Goal: Task Accomplishment & Management: Use online tool/utility

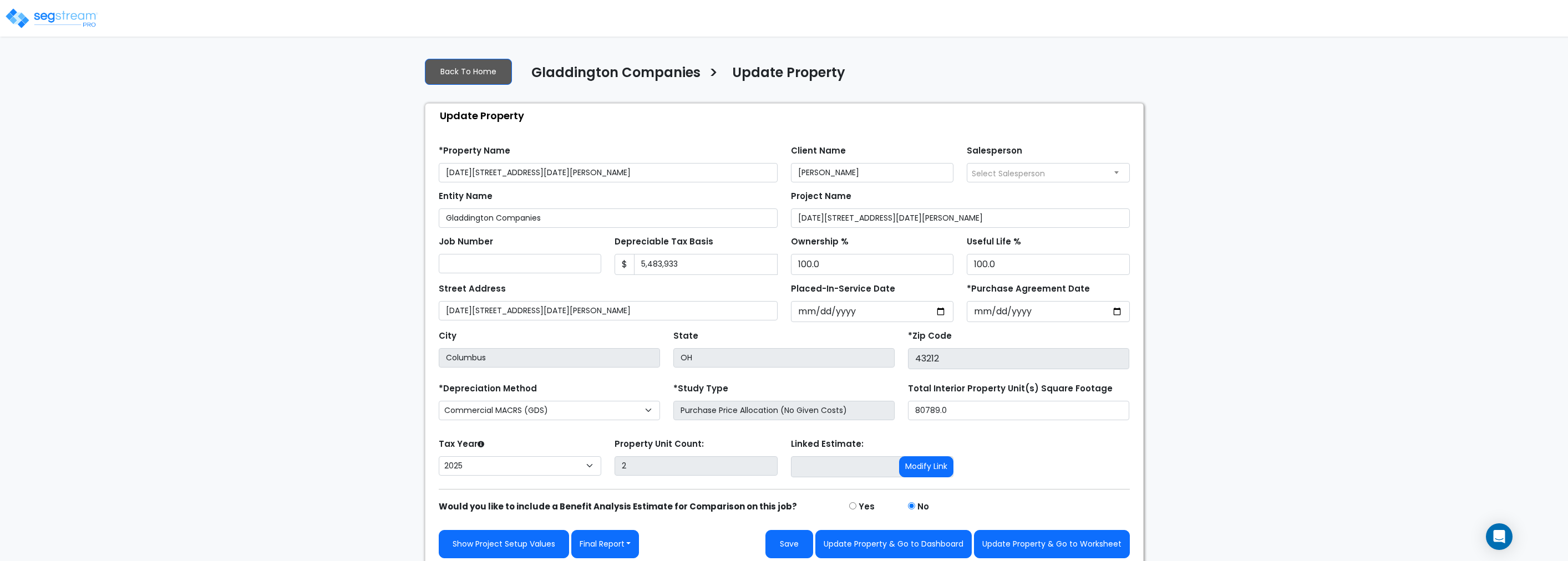
select select "2025"
click at [364, 237] on div "We are Building your Property. So please grab a coffee and let us do the heavy …" at bounding box center [784, 308] width 1568 height 519
click at [860, 312] on input "[DATE]" at bounding box center [872, 312] width 163 height 21
type input "0002-11-01"
select select "2"
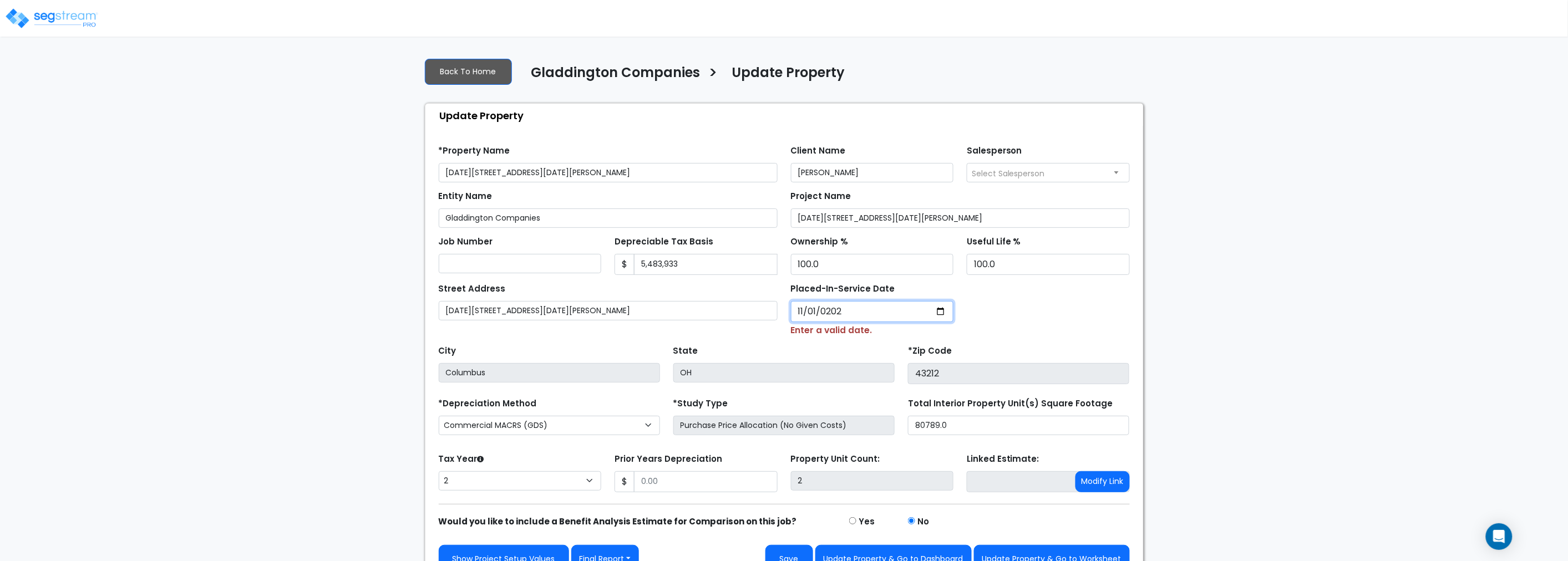
type input "[DATE]"
select select "2024"
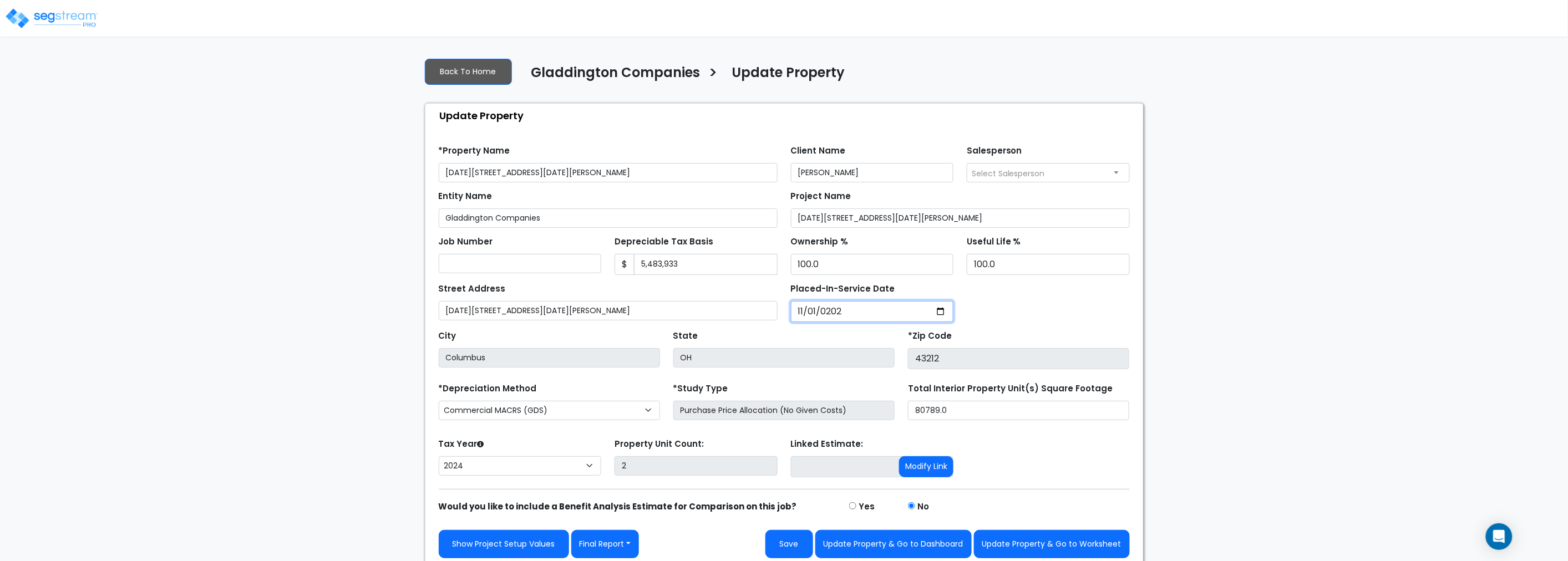
click at [855, 310] on input "[DATE]" at bounding box center [872, 312] width 163 height 21
click at [784, 544] on button "Save" at bounding box center [789, 544] width 48 height 28
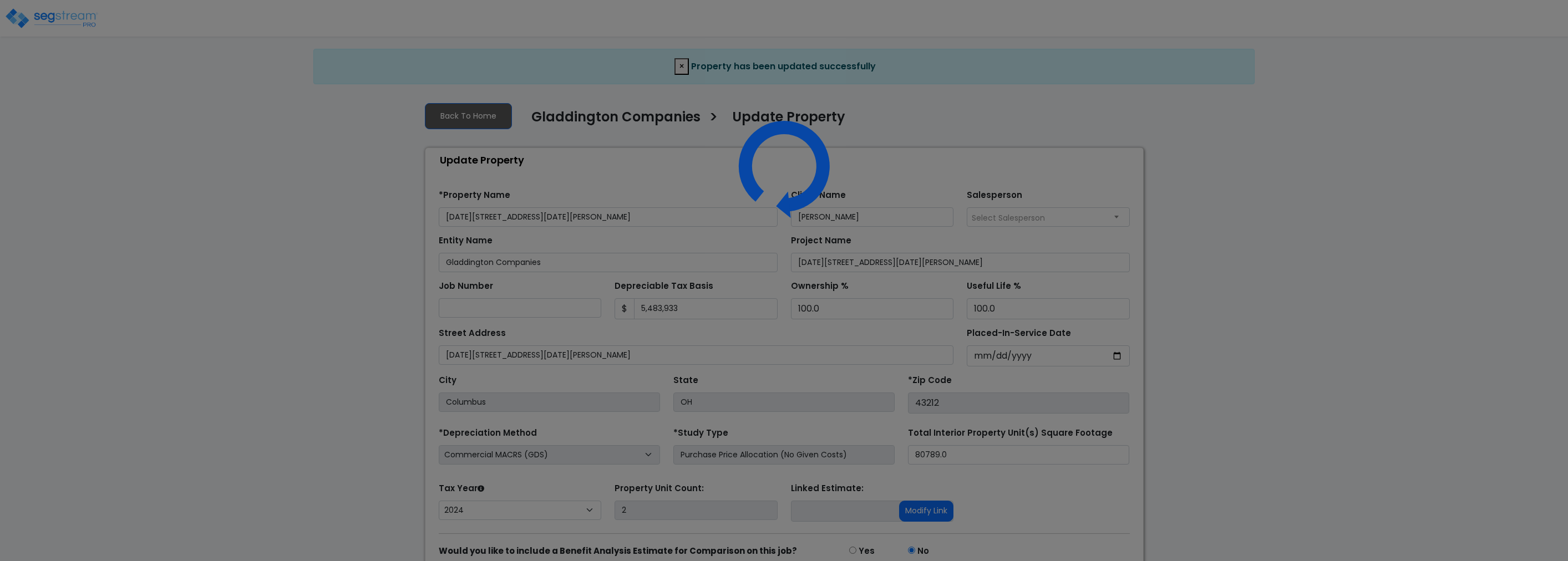
select select "2024"
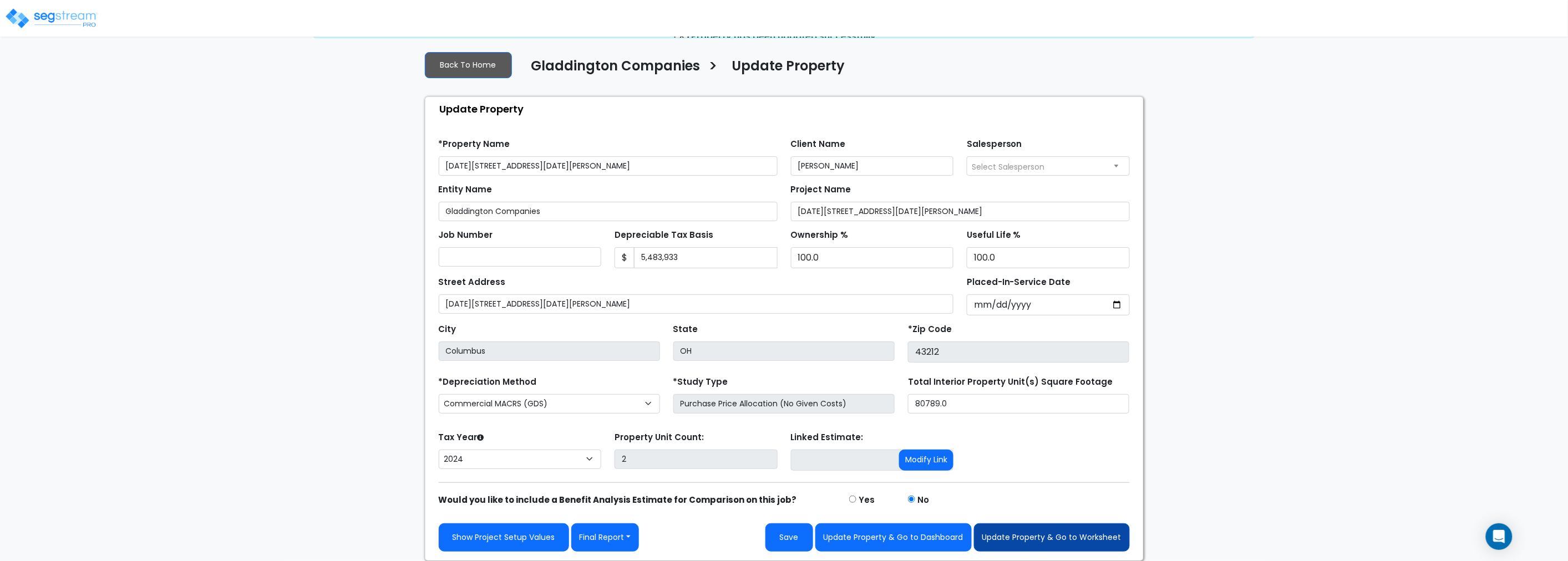
scroll to position [7, 0]
click at [1055, 535] on button "Update Property & Go to Worksheet" at bounding box center [1052, 537] width 156 height 28
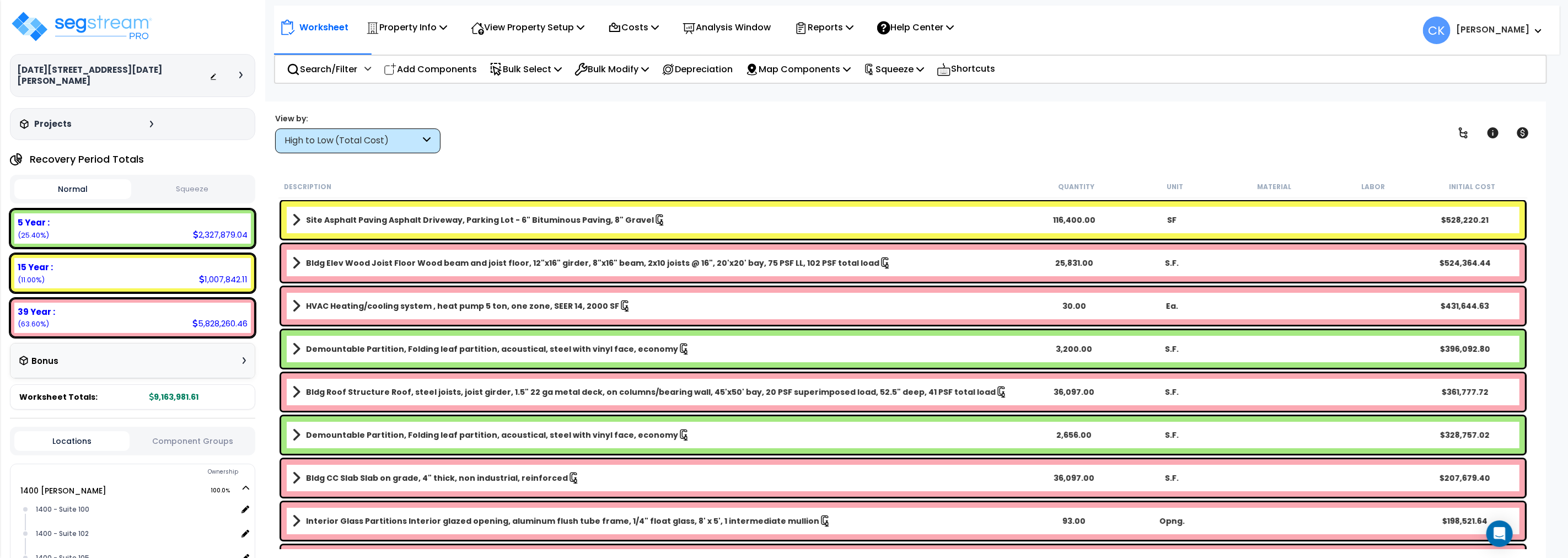
click at [242, 358] on icon at bounding box center [244, 361] width 3 height 6
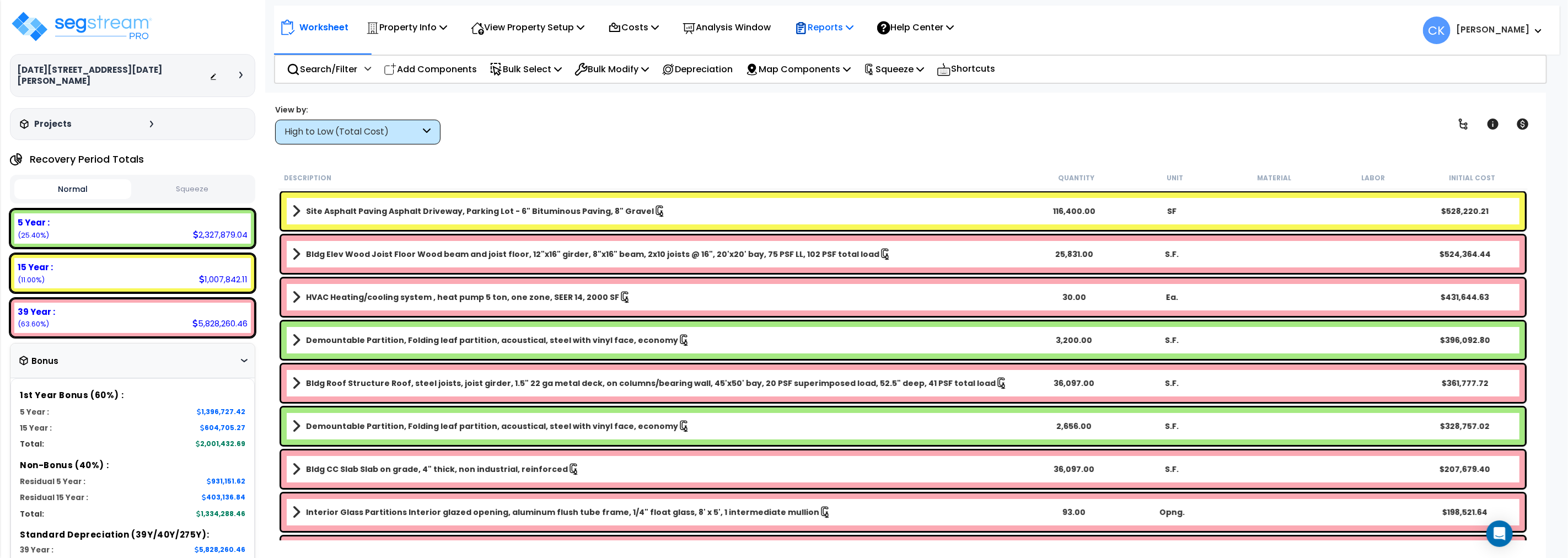
click at [838, 28] on p "Reports" at bounding box center [824, 27] width 59 height 15
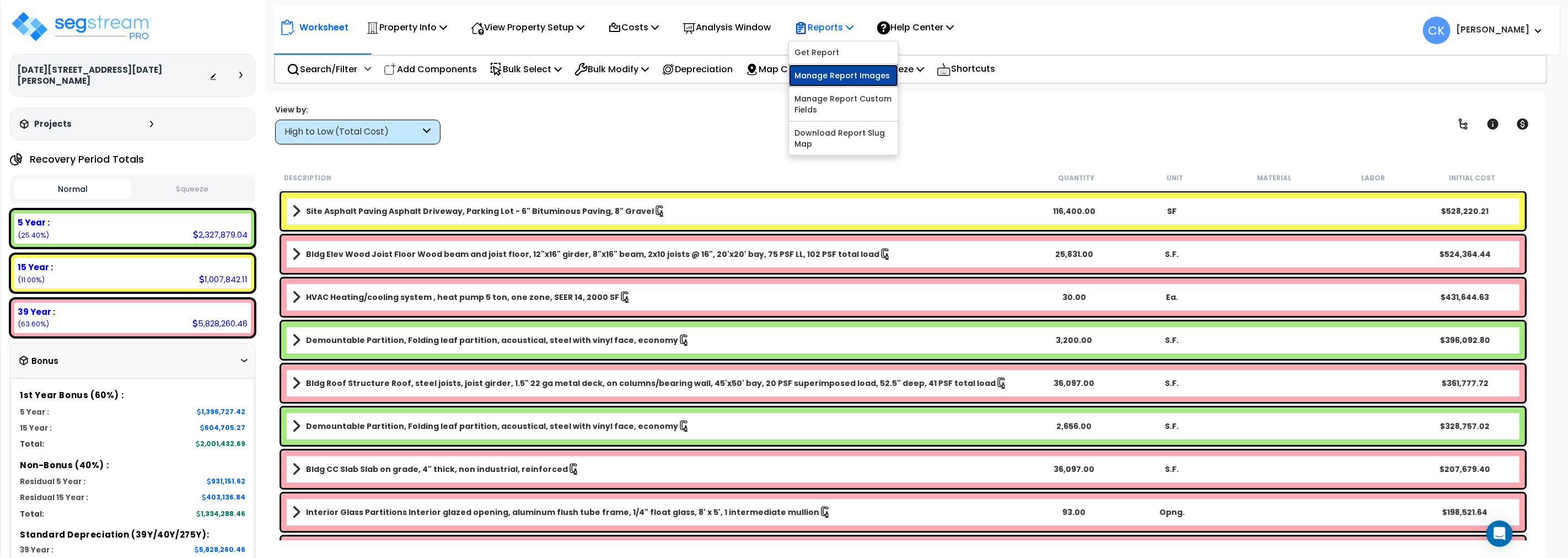
click at [836, 75] on link "Manage Report Images" at bounding box center [843, 75] width 109 height 22
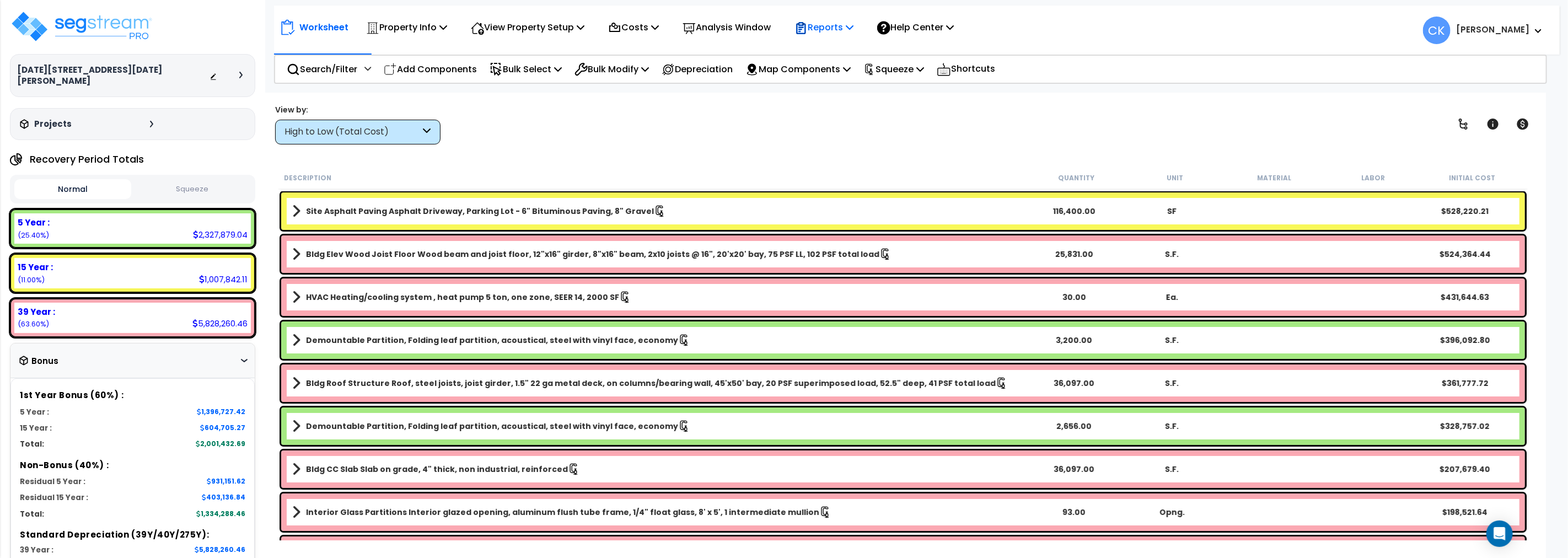
click at [853, 29] on p "Reports" at bounding box center [824, 27] width 59 height 15
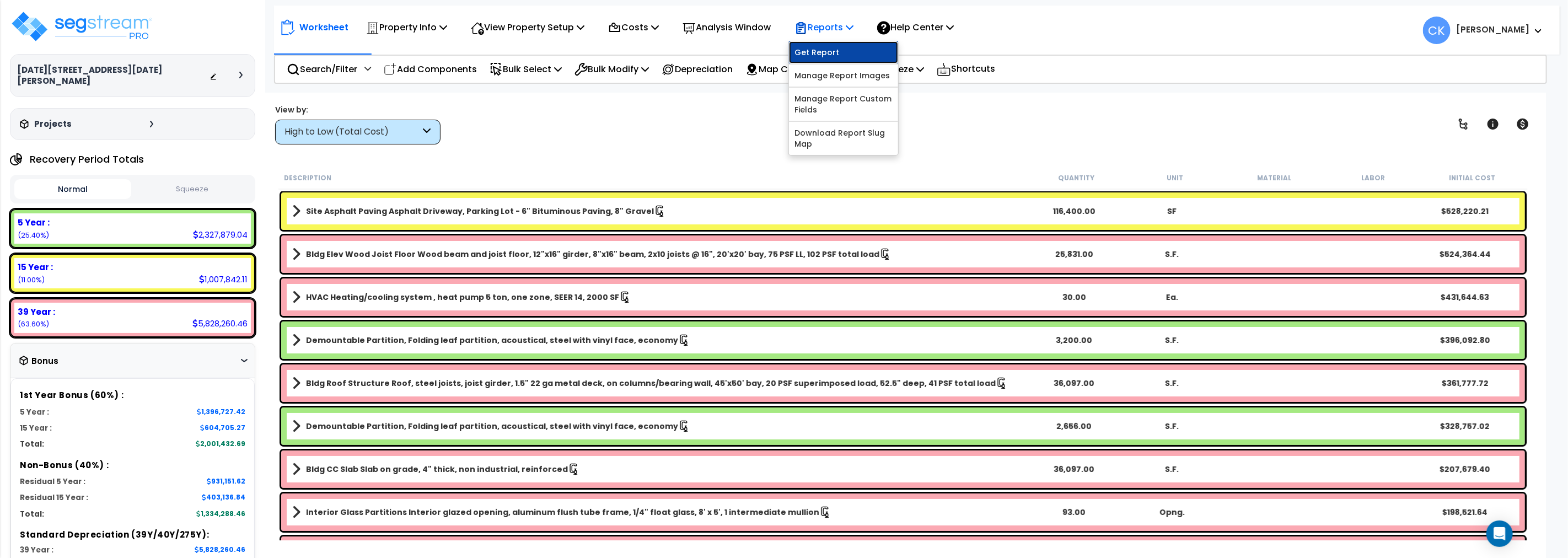
click at [838, 48] on link "Get Report" at bounding box center [843, 52] width 109 height 22
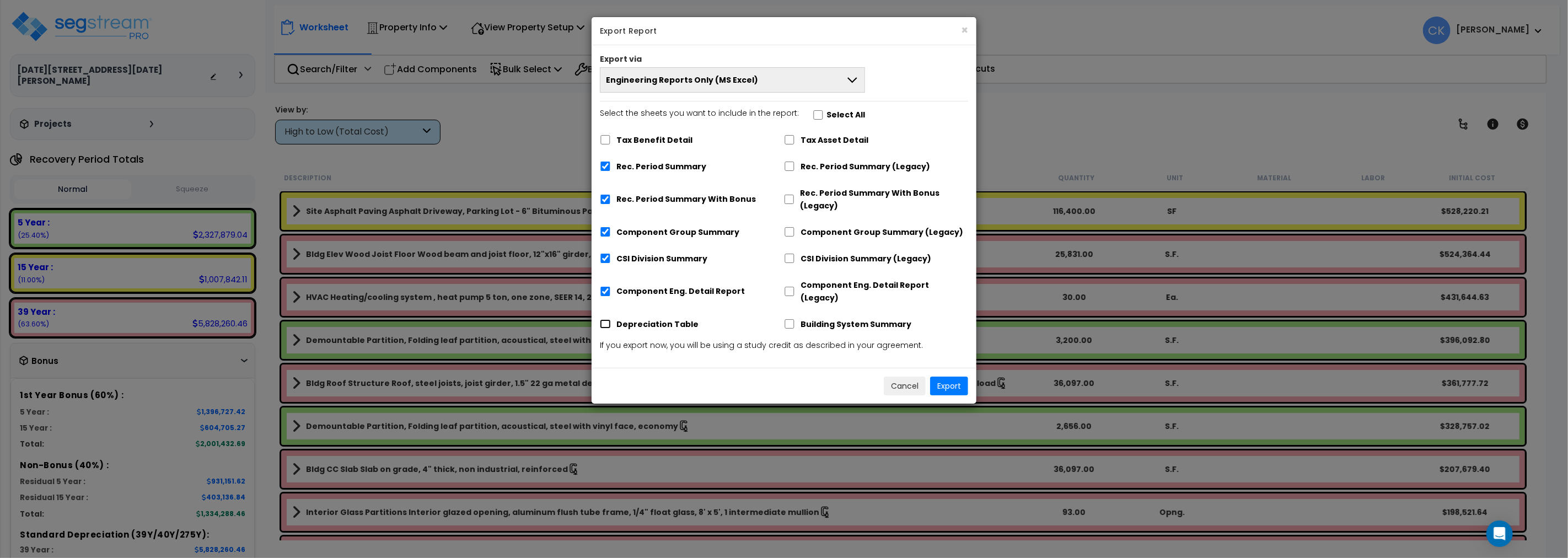
click at [606, 319] on input "Depreciation Table" at bounding box center [605, 324] width 11 height 10
checkbox input "true"
click at [848, 79] on icon at bounding box center [852, 80] width 10 height 6
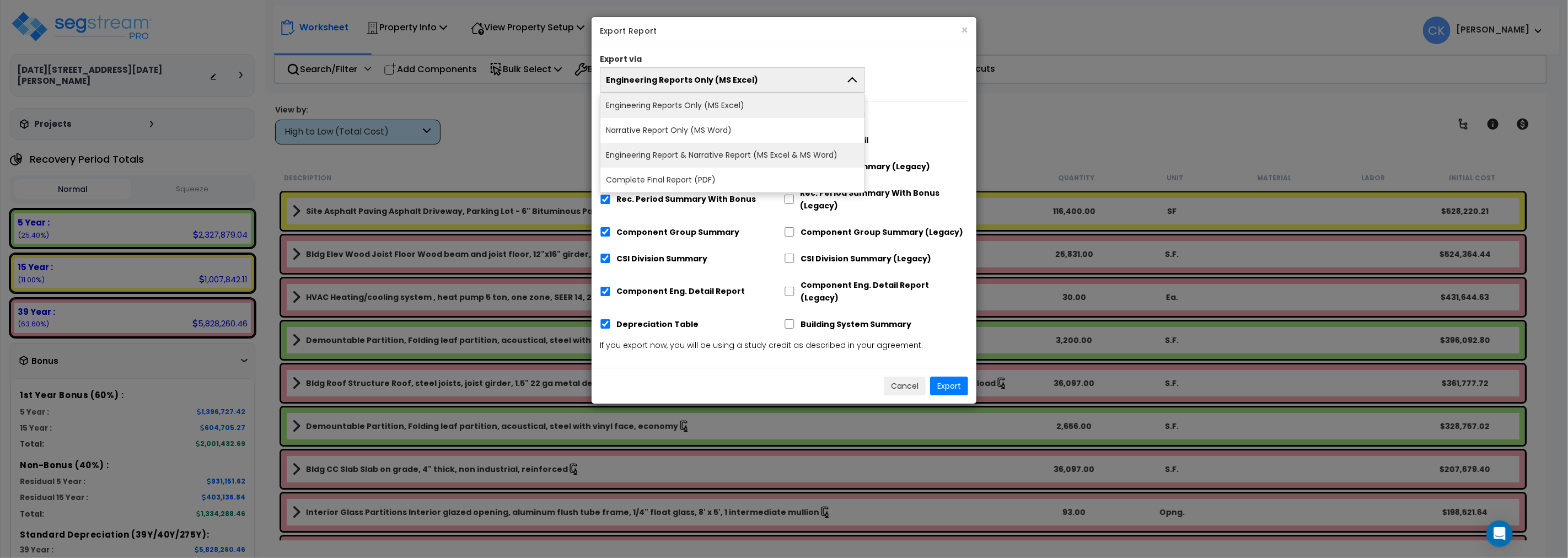
click at [721, 155] on li "Engineering Report & Narrative Report (MS Excel & MS Word)" at bounding box center [732, 155] width 264 height 25
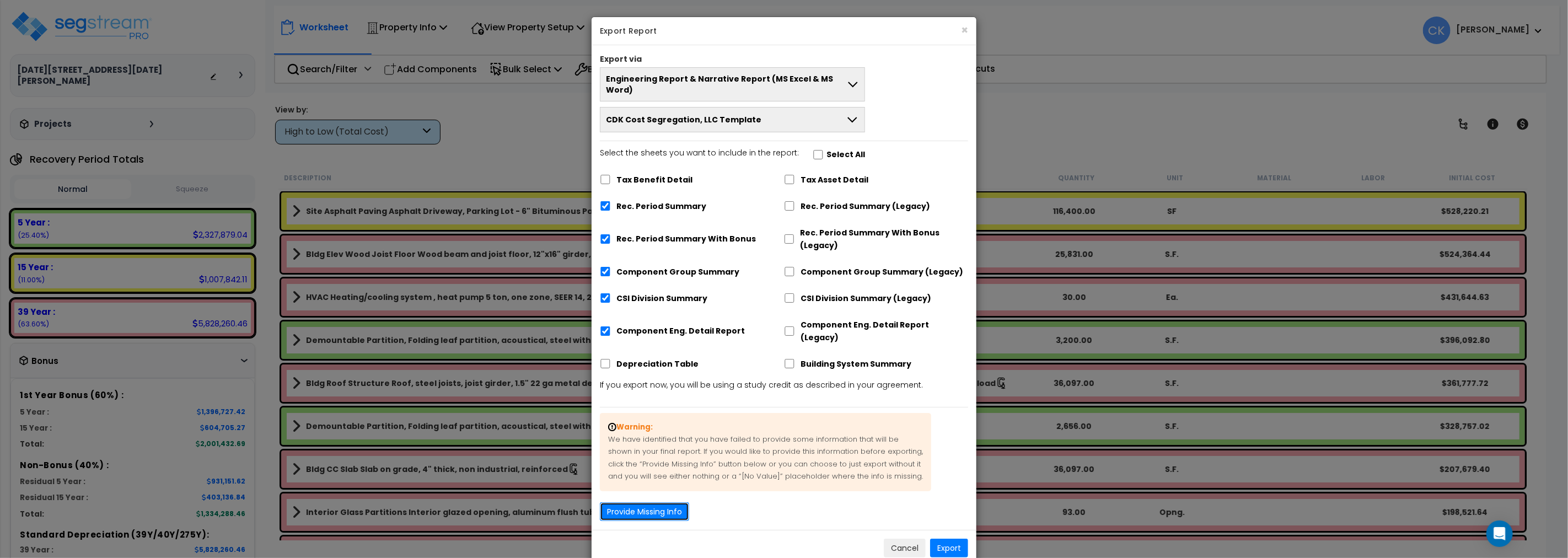
click at [641, 502] on button "Provide Missing Info" at bounding box center [644, 511] width 89 height 18
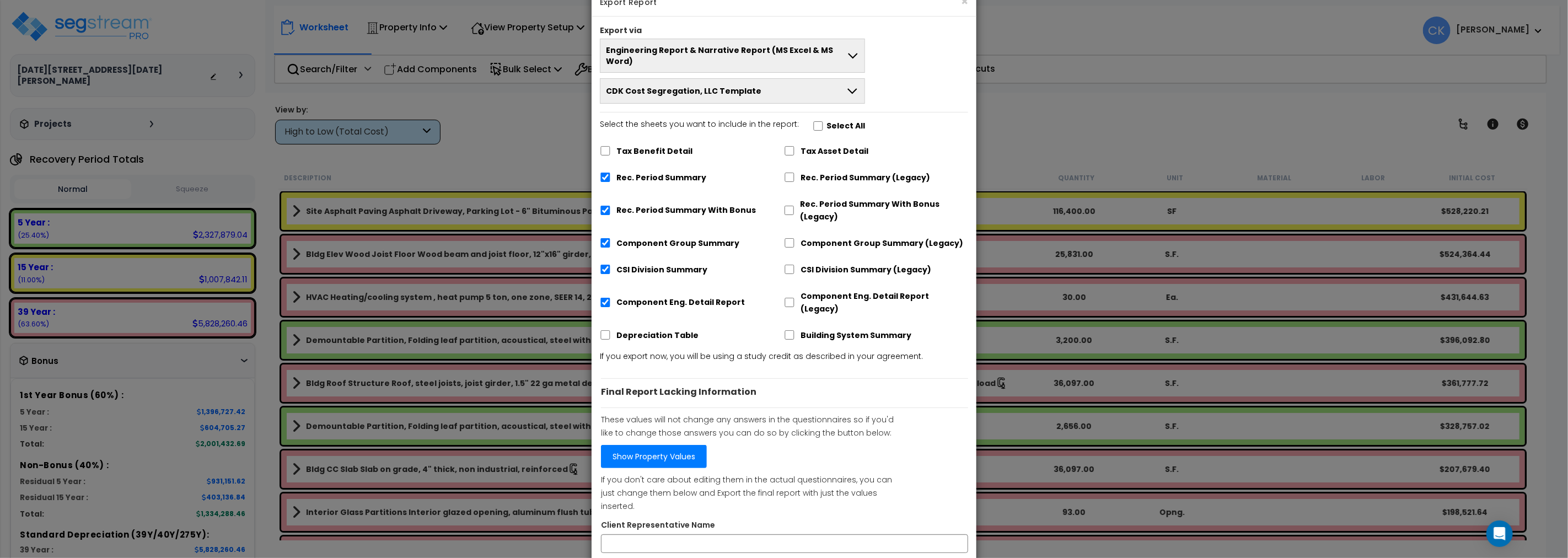
scroll to position [56, 0]
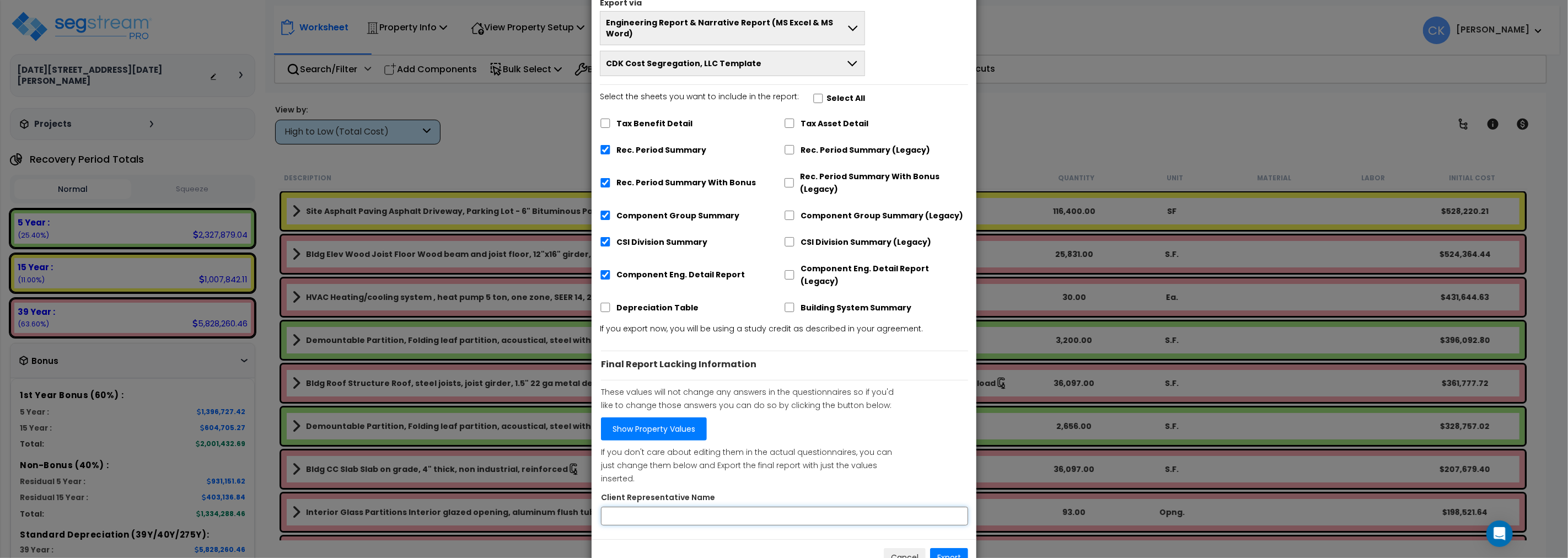
paste input "[PERSON_NAME]"
type input "[PERSON_NAME]"
drag, startPoint x: 626, startPoint y: 477, endPoint x: 596, endPoint y: 477, distance: 30.0
click at [172, 22] on div "× Export Report Export via Engineering Report & Narrative Report (MS Excel & MS…" at bounding box center [784, 279] width 1568 height 558
click at [723, 506] on input "[PERSON_NAME]" at bounding box center [784, 515] width 367 height 18
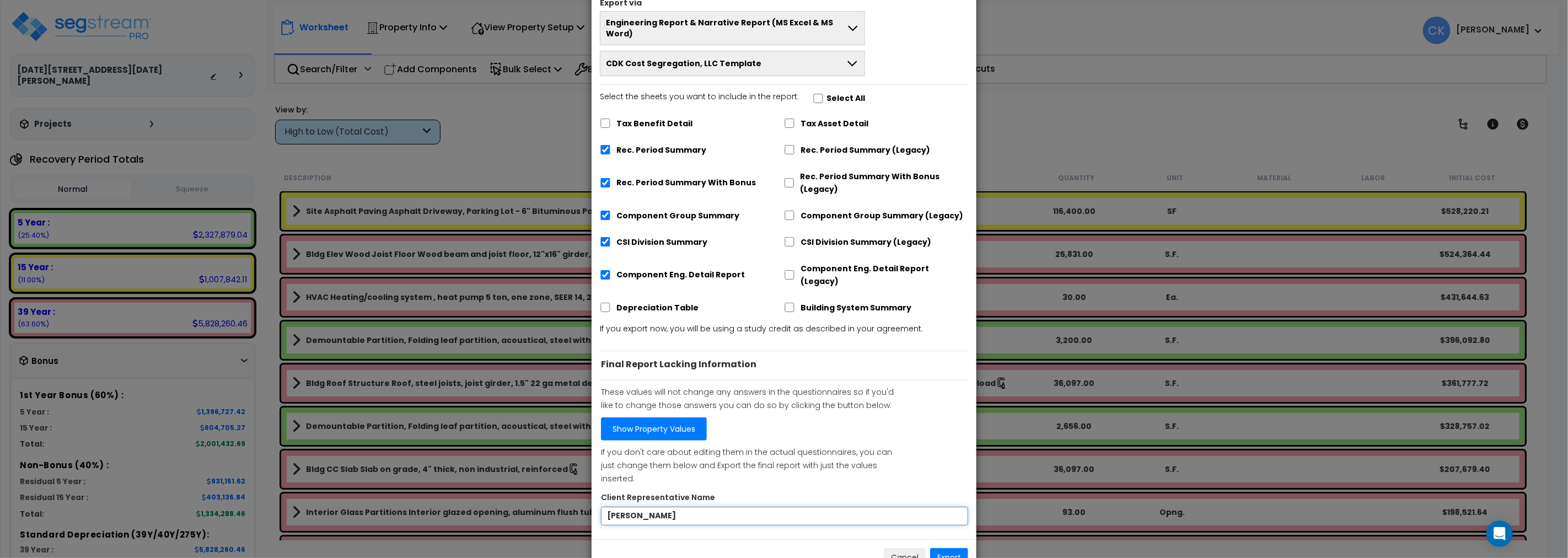
drag, startPoint x: 721, startPoint y: 477, endPoint x: 593, endPoint y: 476, distance: 128.0
click at [147, 21] on div "× Export Report Export via Engineering Report & Narrative Report (MS Excel & MS…" at bounding box center [784, 279] width 1568 height 558
paste input "[PERSON_NAME]"
type input "[PERSON_NAME]"
click at [945, 548] on button "Export" at bounding box center [949, 557] width 38 height 18
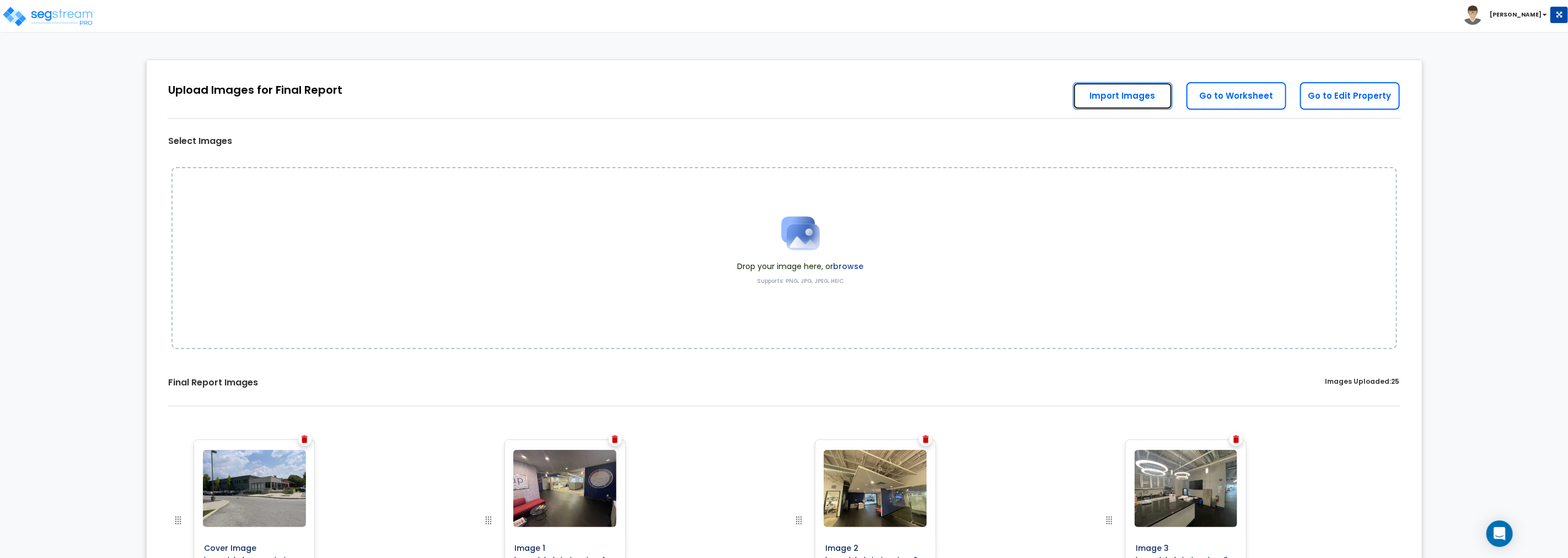
click at [1125, 97] on link "Import Images" at bounding box center [1122, 95] width 100 height 27
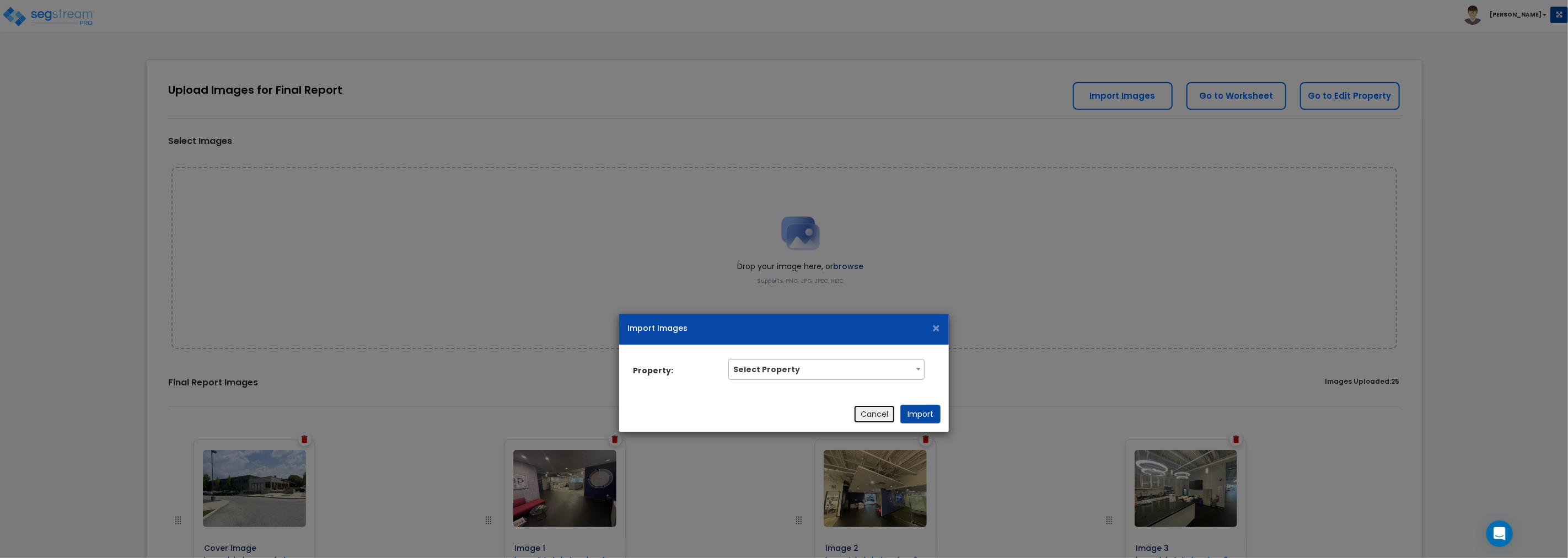
click at [881, 421] on button "Cancel" at bounding box center [874, 414] width 42 height 18
